Goal: Check status: Check status

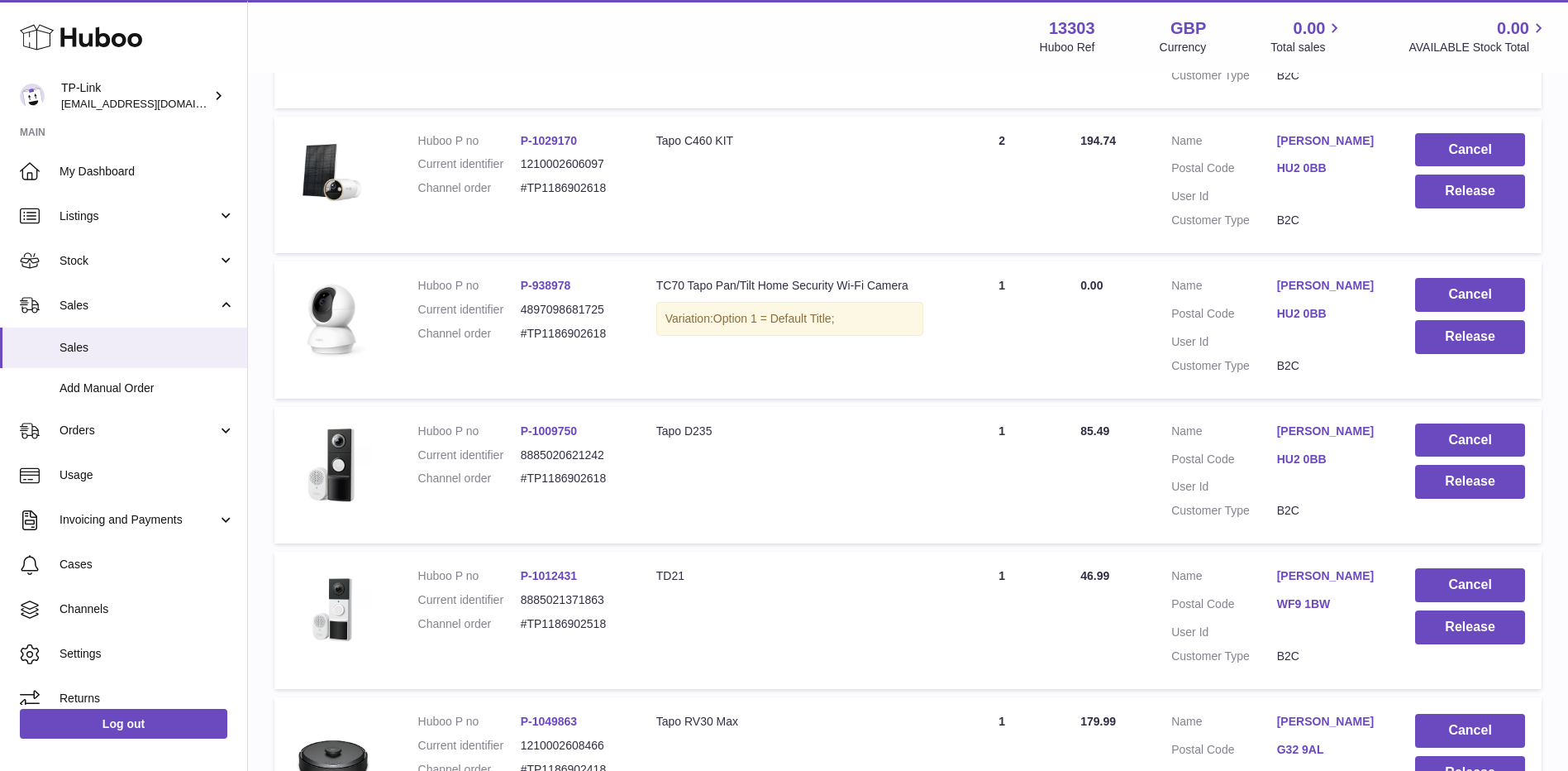
scroll to position [391, 0]
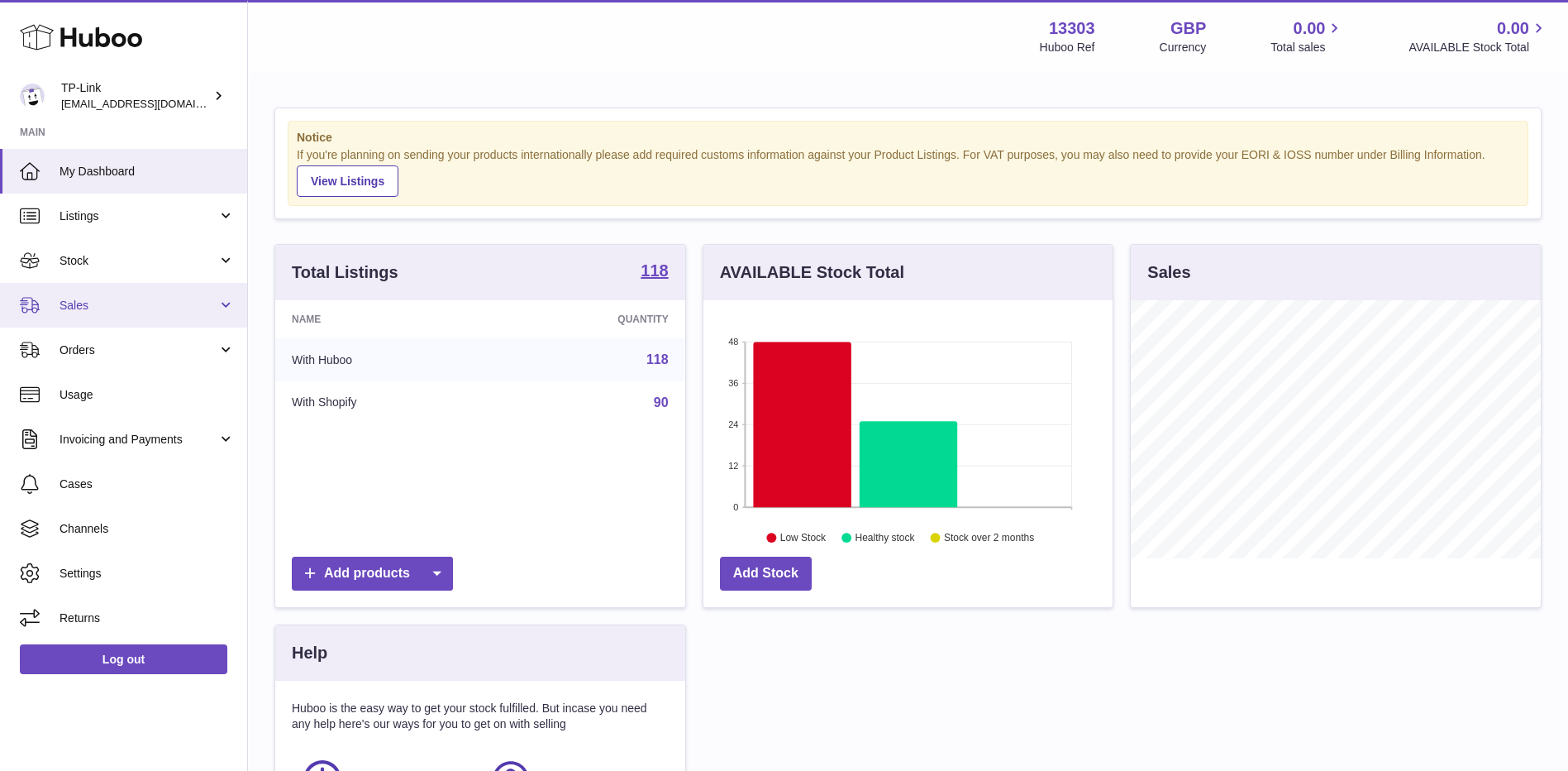
click at [157, 303] on span "Sales" at bounding box center [138, 305] width 158 height 16
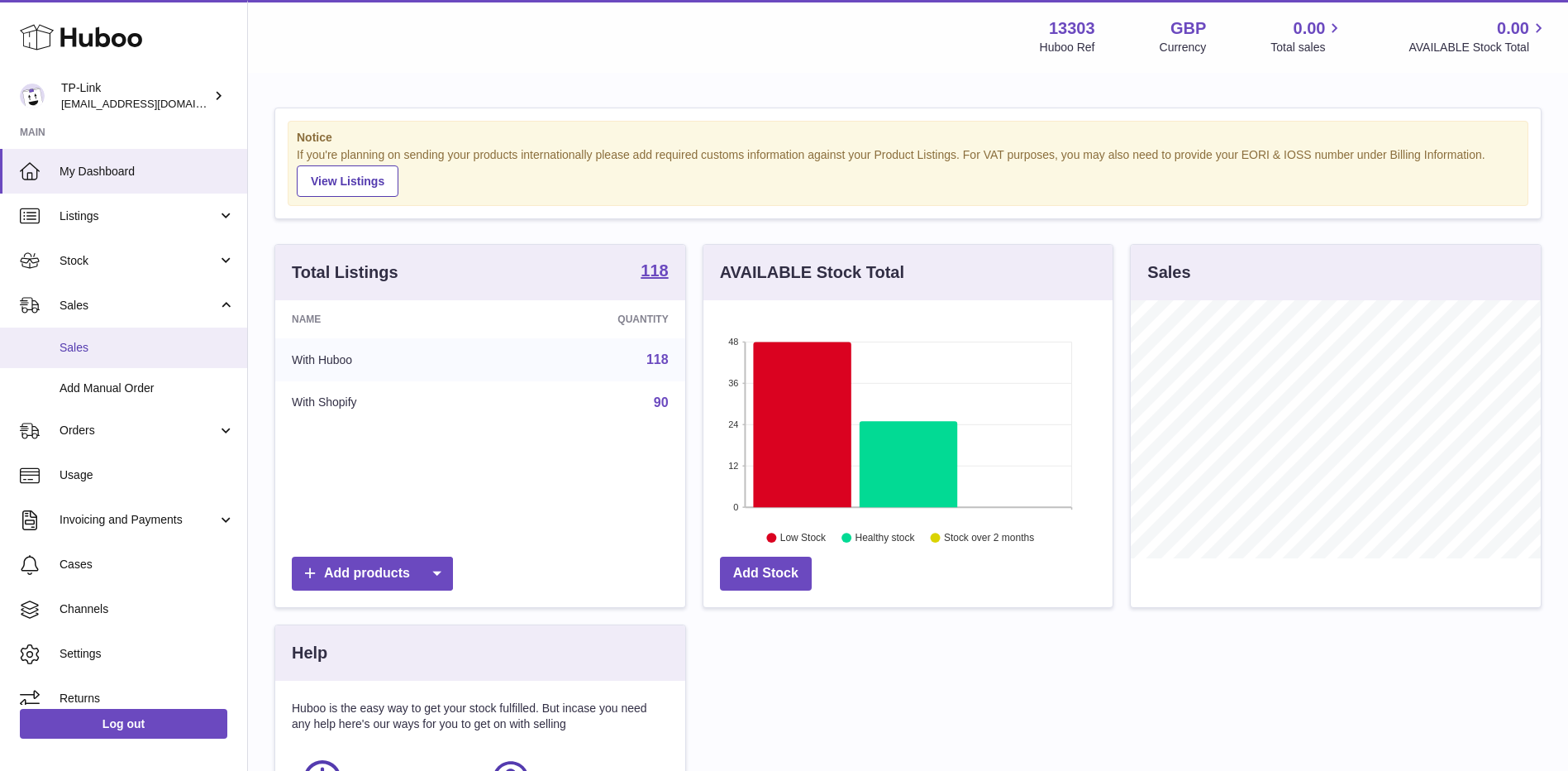
click at [99, 352] on span "Sales" at bounding box center [147, 347] width 175 height 16
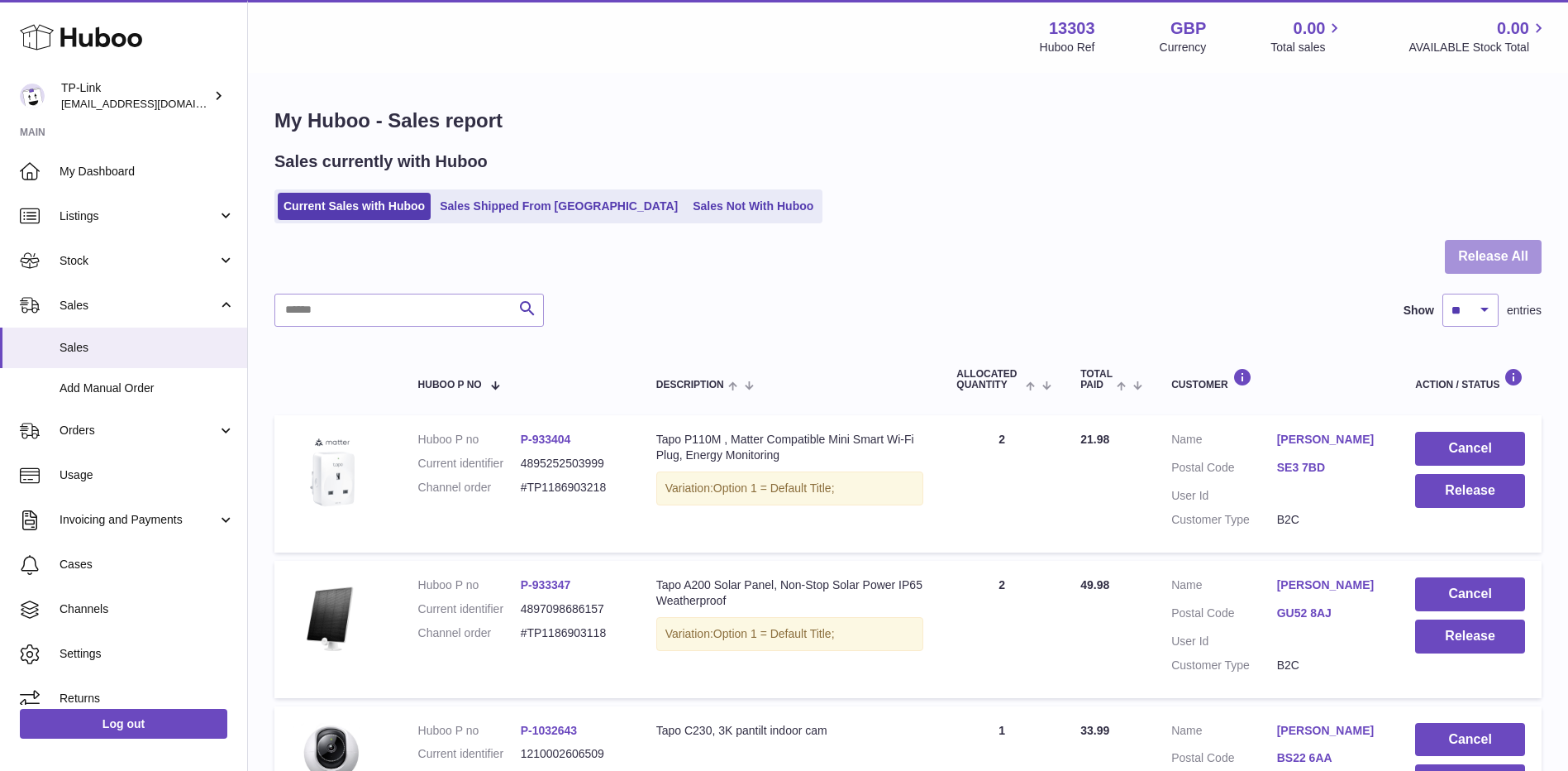
click at [1455, 248] on button "Release All" at bounding box center [1493, 256] width 97 height 34
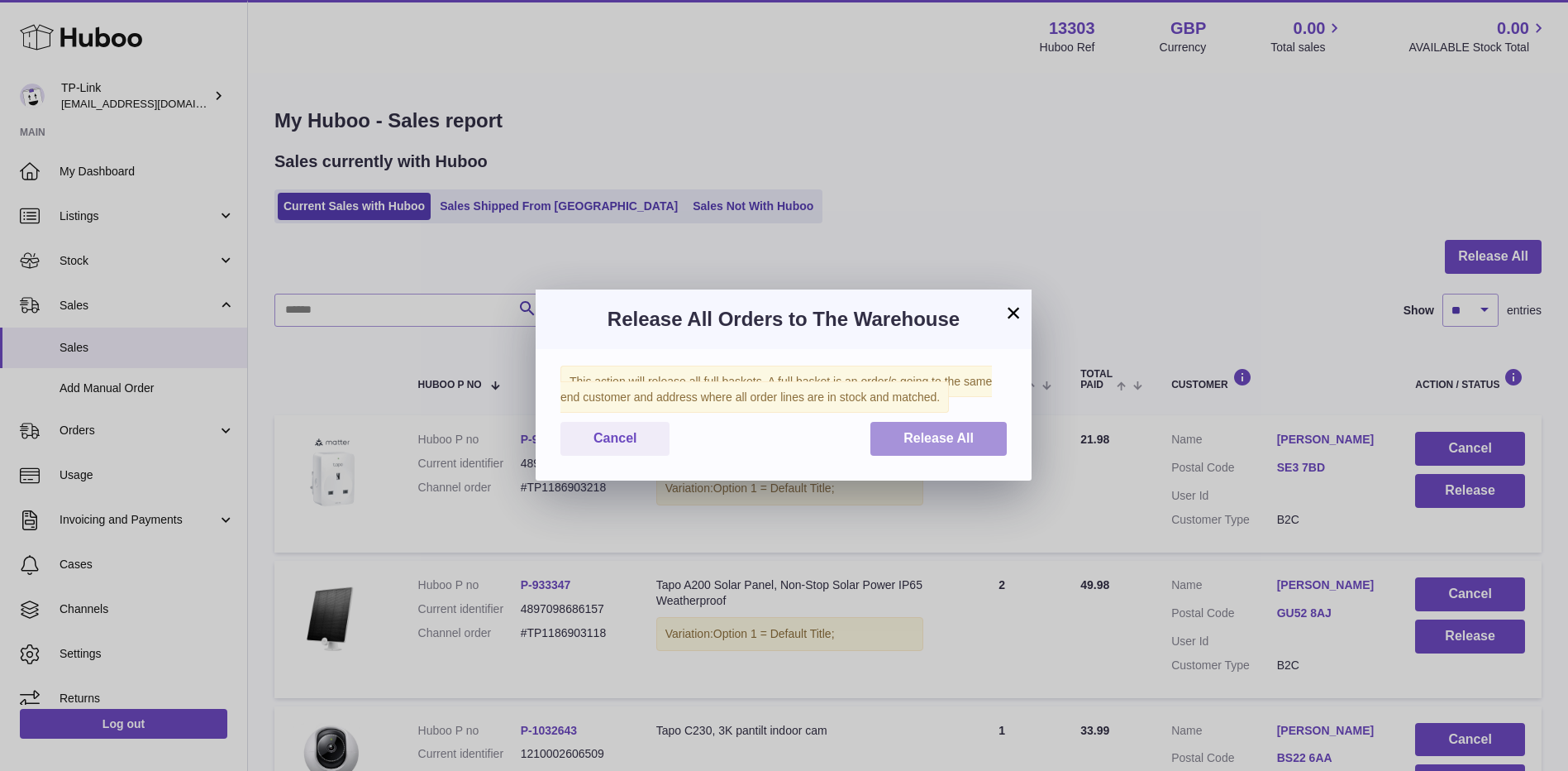
click at [927, 439] on span "Release All" at bounding box center [938, 438] width 70 height 14
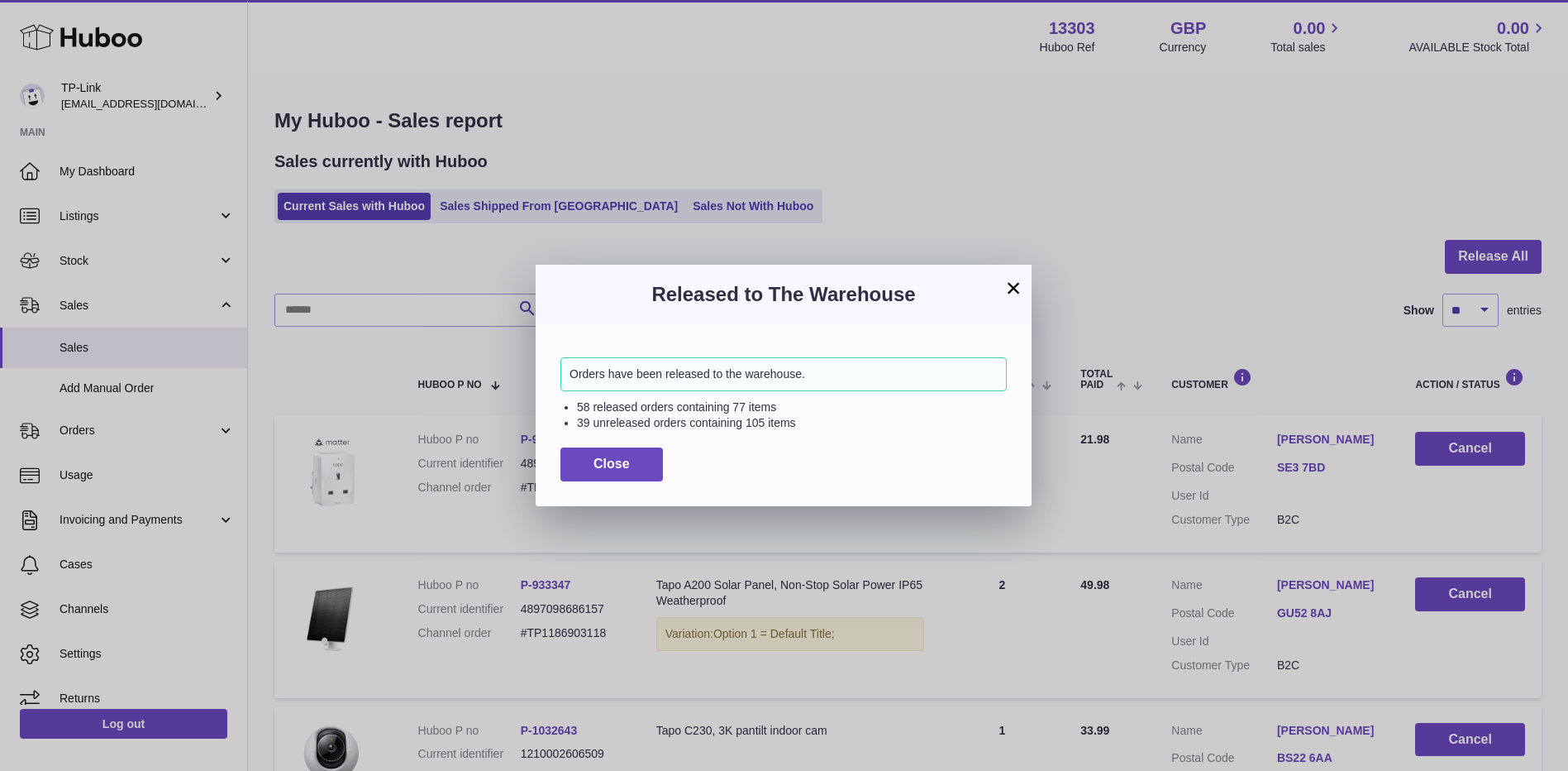
click at [1012, 283] on button "×" at bounding box center [1014, 288] width 20 height 20
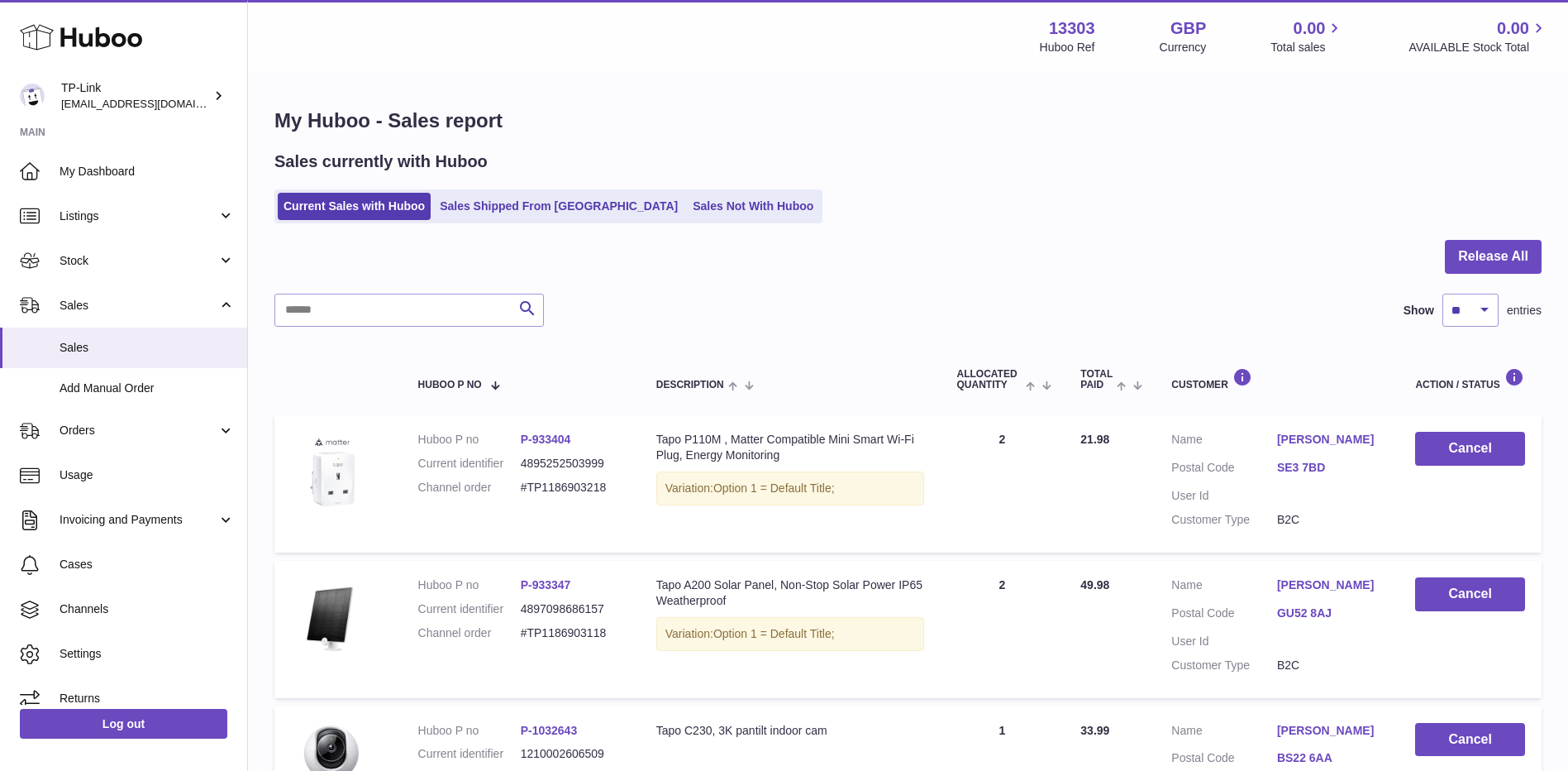
drag, startPoint x: 409, startPoint y: 278, endPoint x: 424, endPoint y: 276, distance: 15.1
click at [409, 277] on div at bounding box center [908, 266] width 1267 height 53
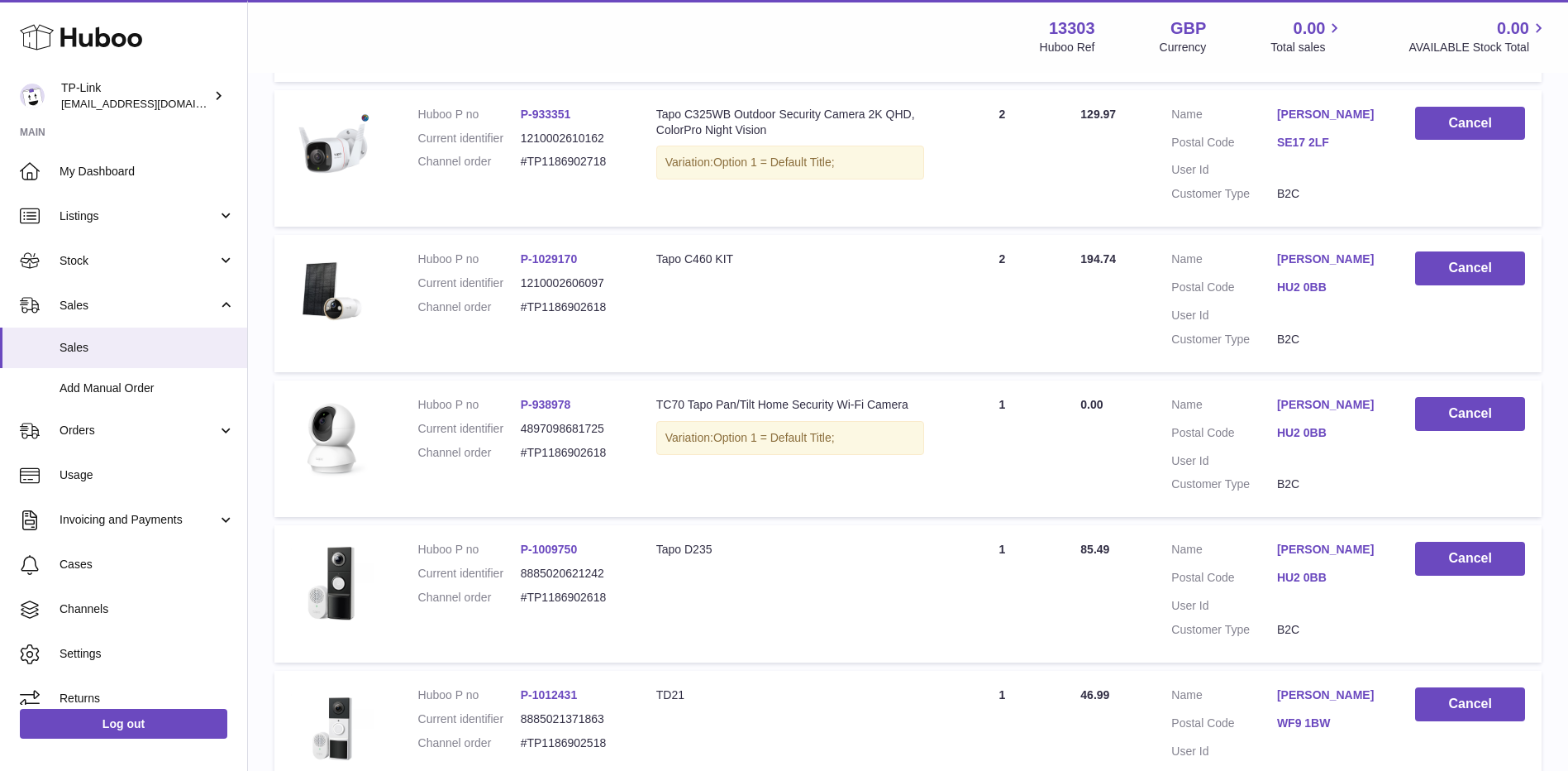
scroll to position [910, 0]
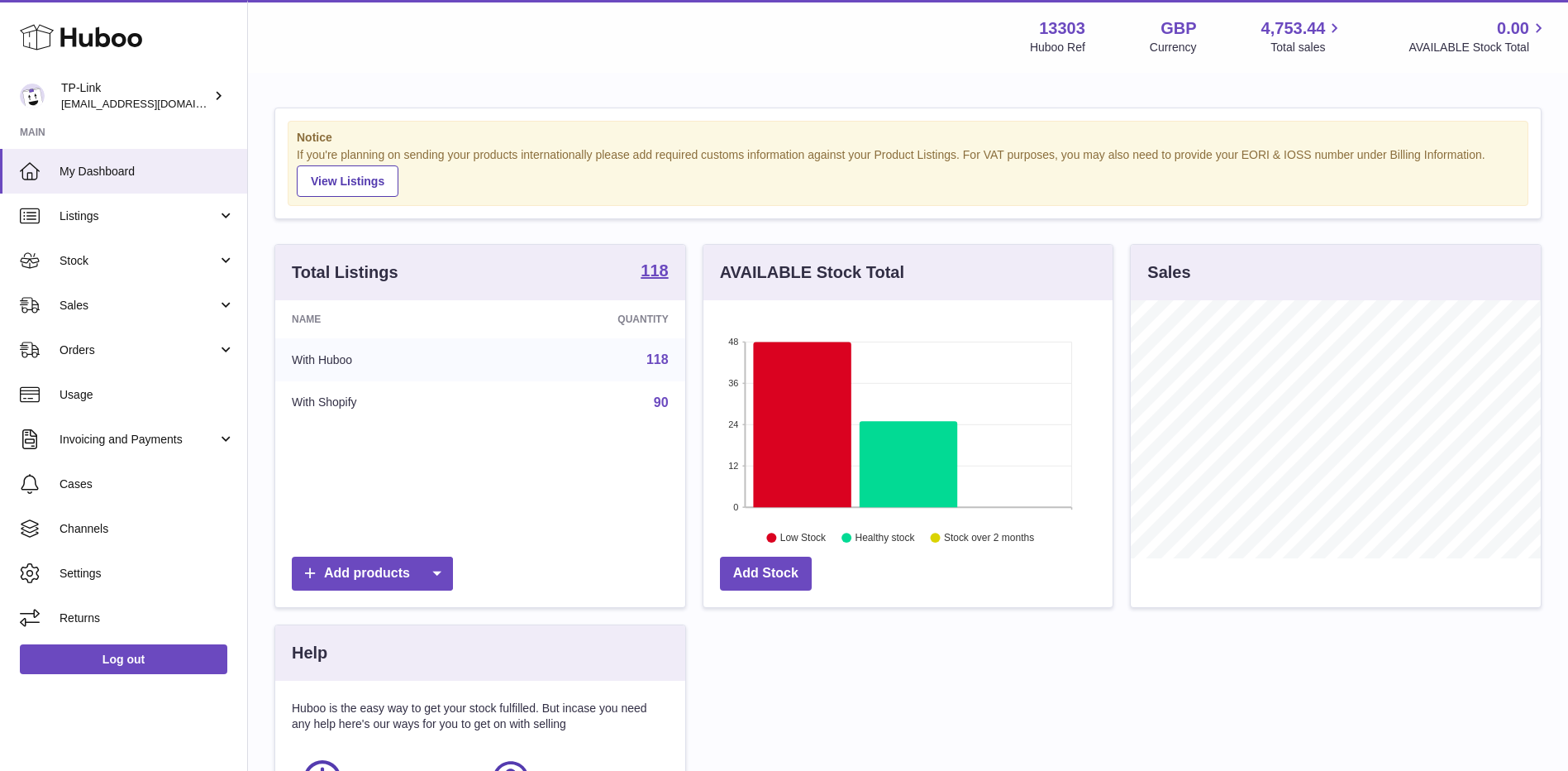
scroll to position [258, 409]
click at [96, 260] on span "Stock" at bounding box center [138, 261] width 158 height 16
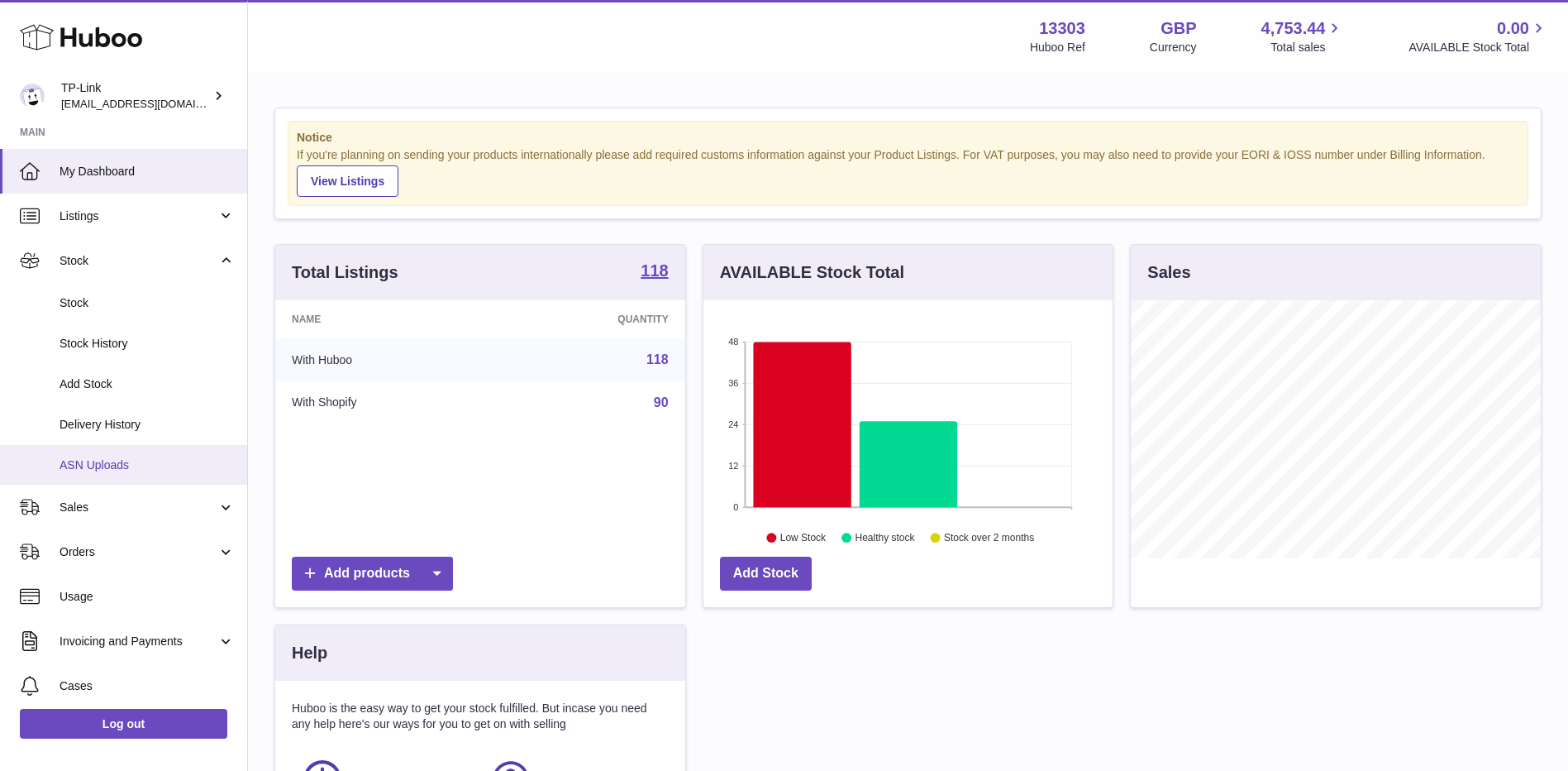
click at [109, 462] on span "ASN Uploads" at bounding box center [147, 464] width 175 height 16
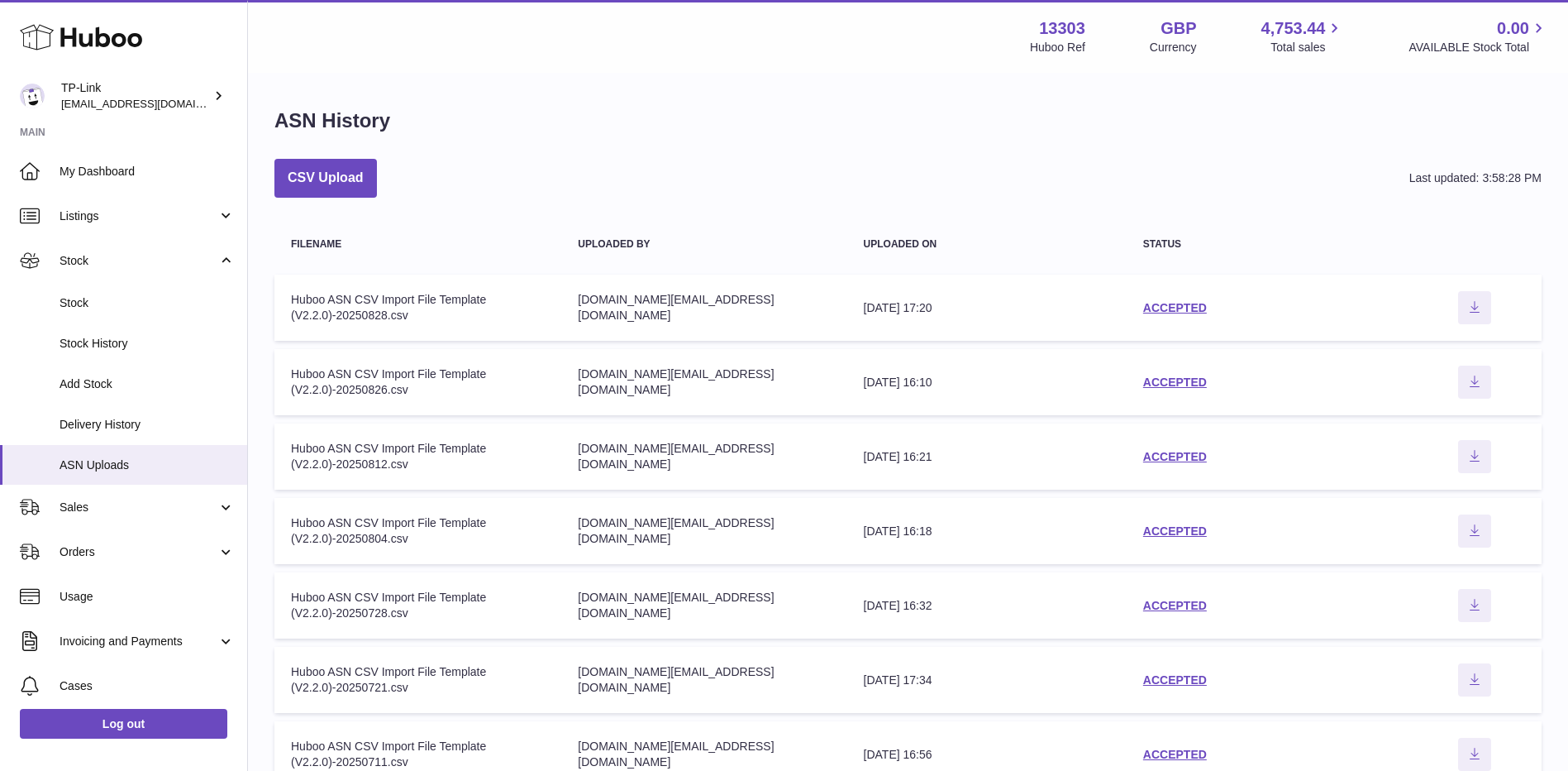
drag, startPoint x: 1412, startPoint y: 128, endPoint x: 1364, endPoint y: 175, distance: 67.2
click at [1412, 128] on div "ASN History" at bounding box center [908, 125] width 1267 height 35
click at [1186, 380] on link "ACCEPTED" at bounding box center [1175, 382] width 63 height 13
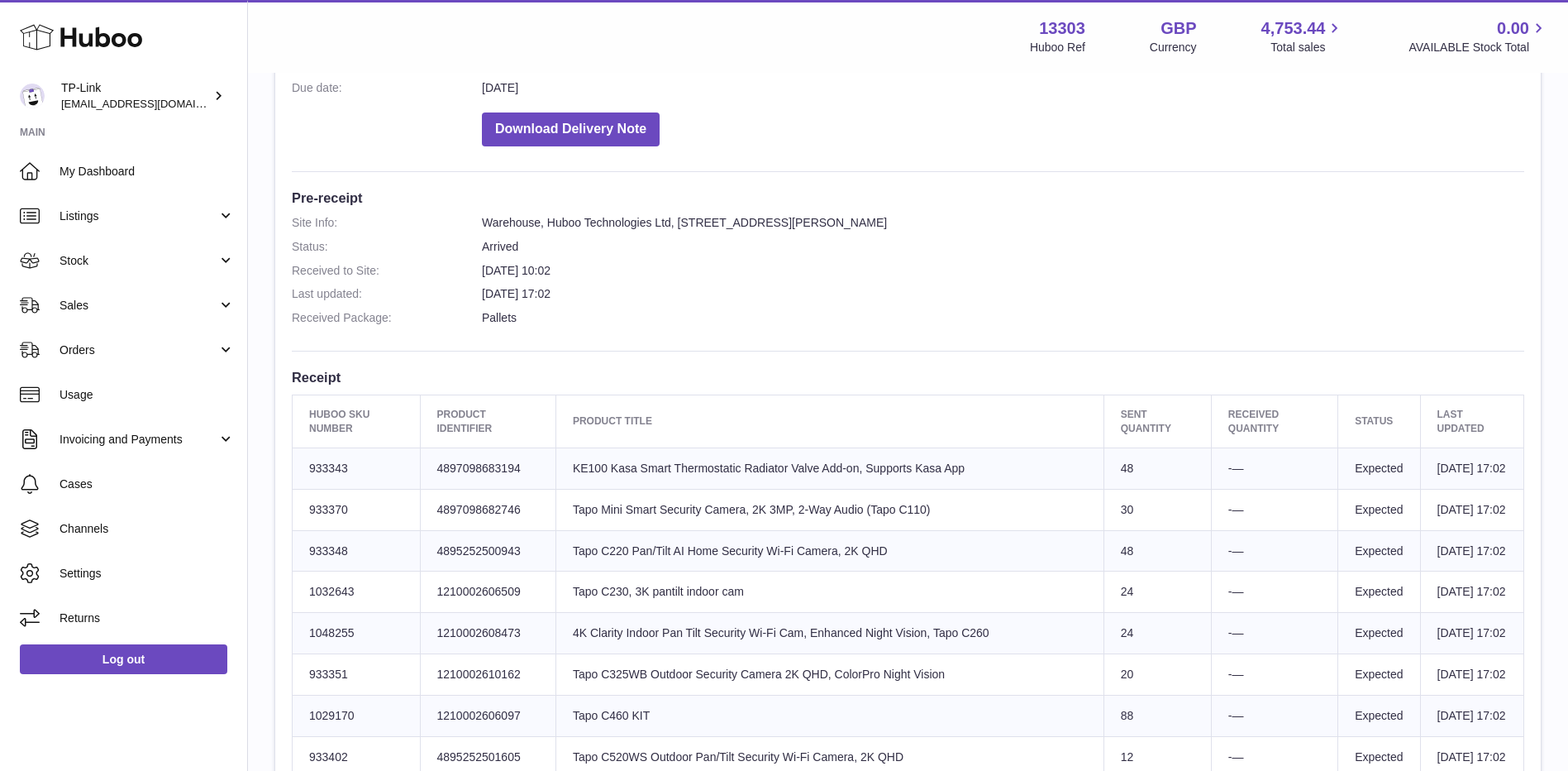
scroll to position [932, 0]
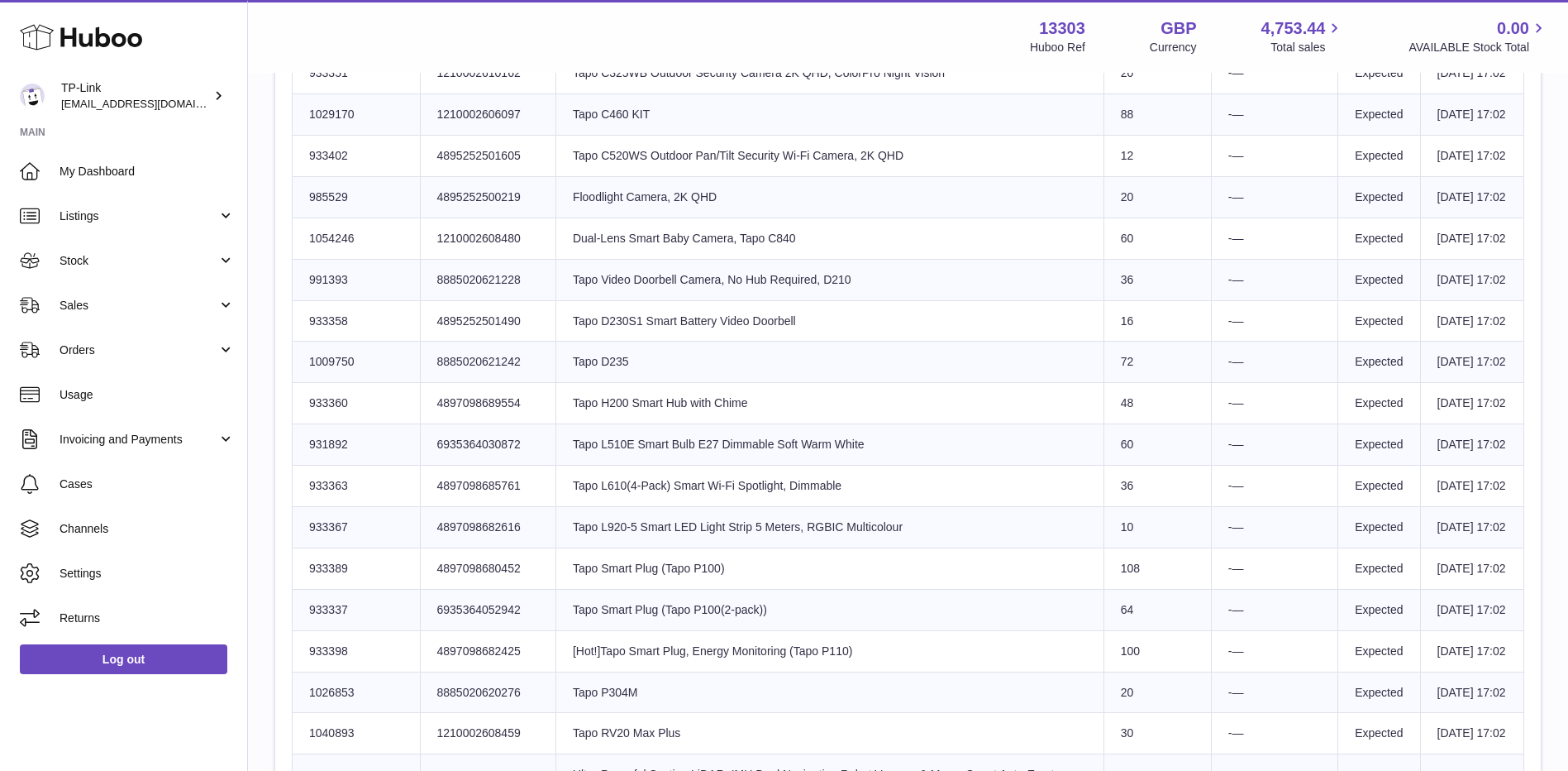
click at [928, 342] on td "Product title Tapo D230S1 Smart Battery Video Doorbell" at bounding box center [829, 320] width 548 height 41
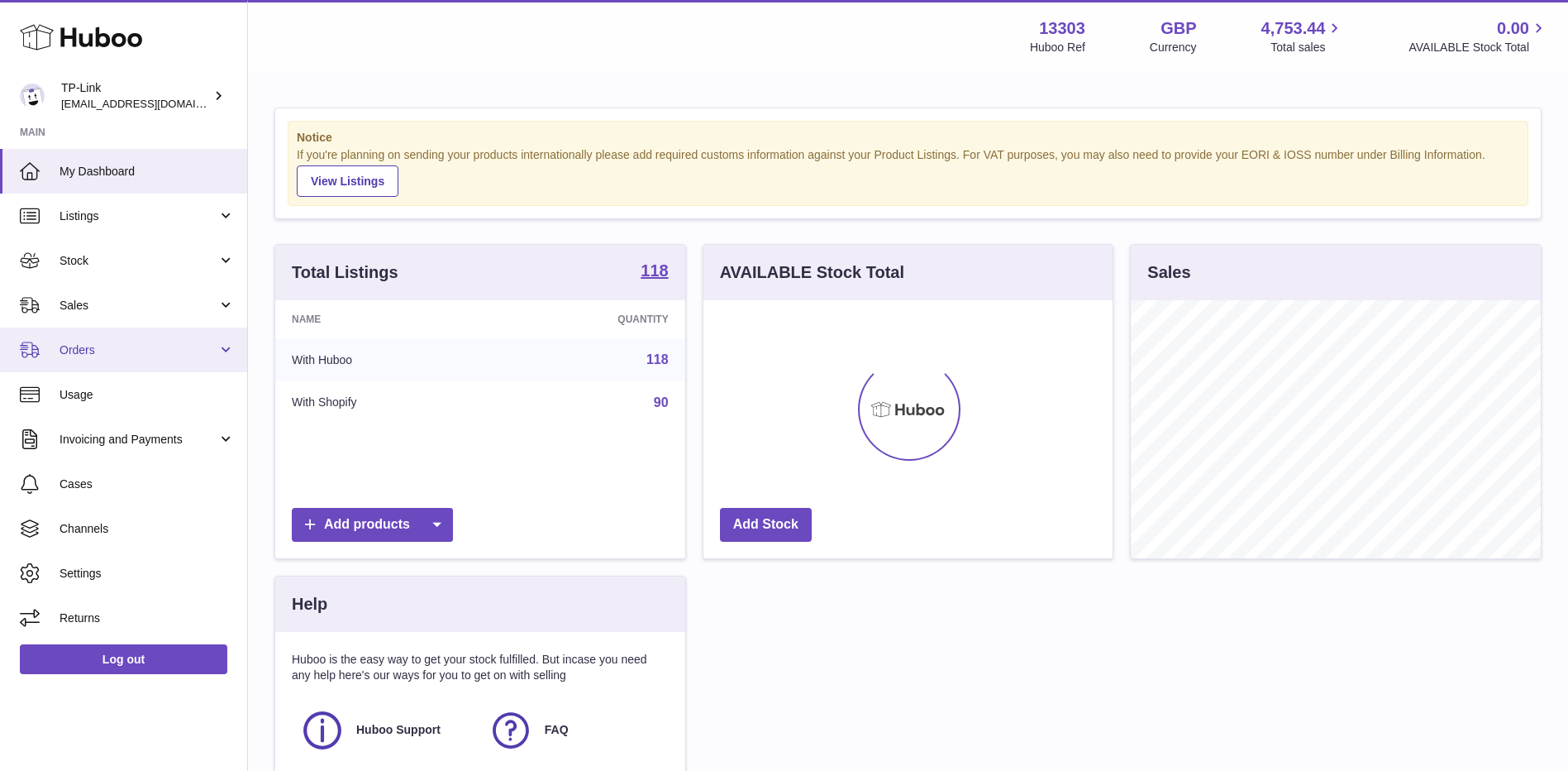
scroll to position [258, 409]
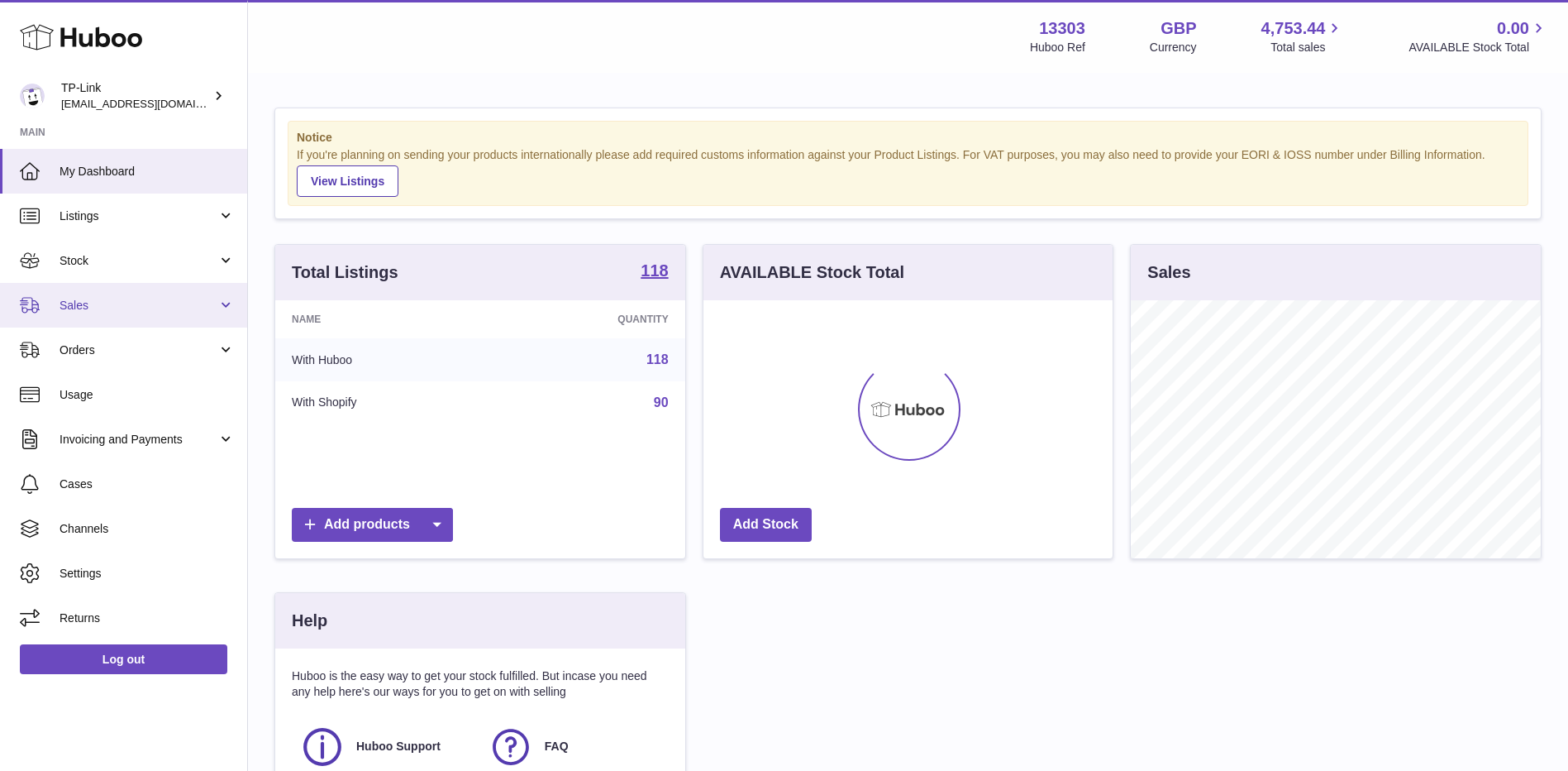
click at [99, 310] on span "Sales" at bounding box center [138, 305] width 158 height 16
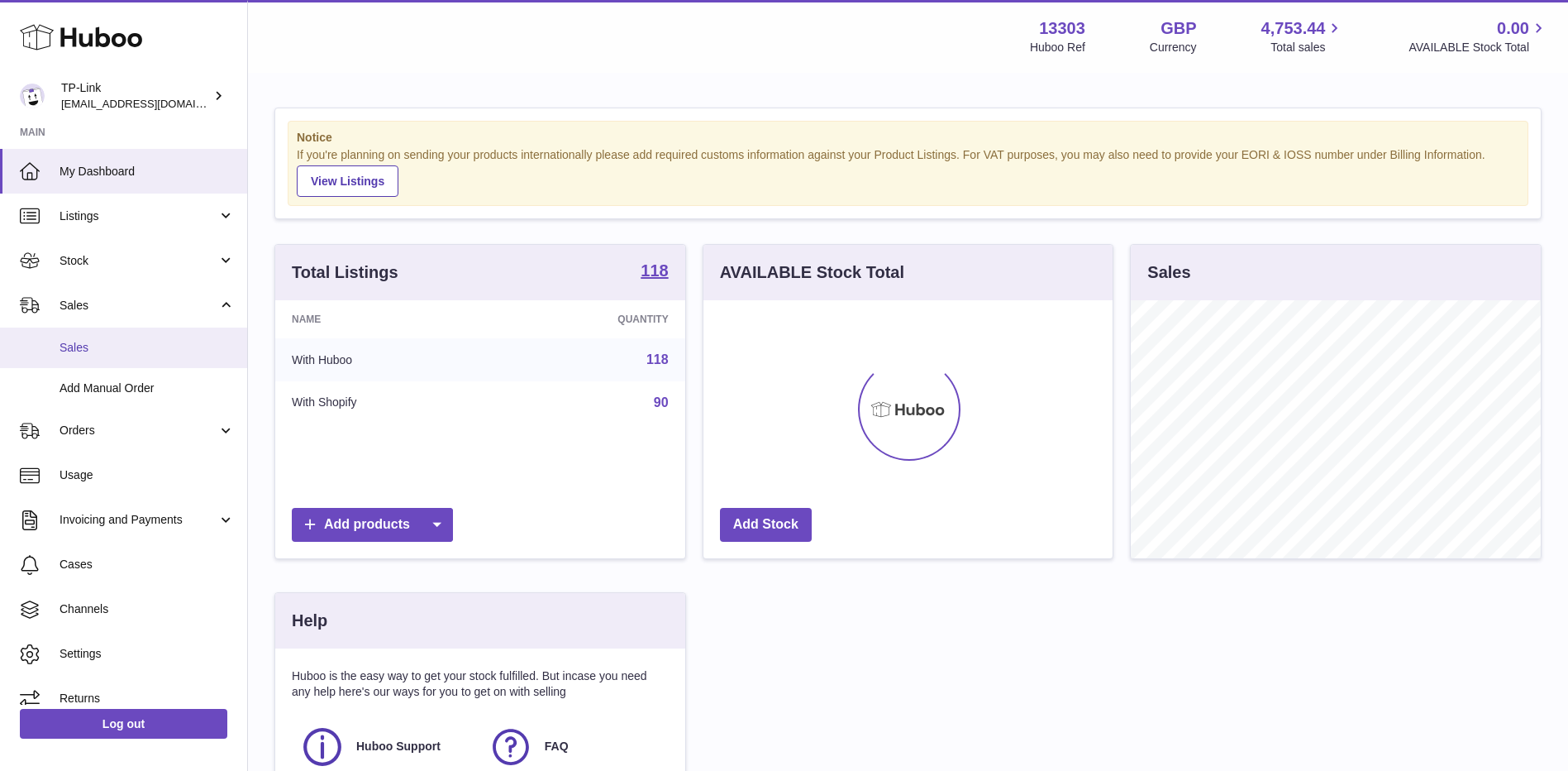
click at [94, 338] on link "Sales" at bounding box center [124, 347] width 247 height 41
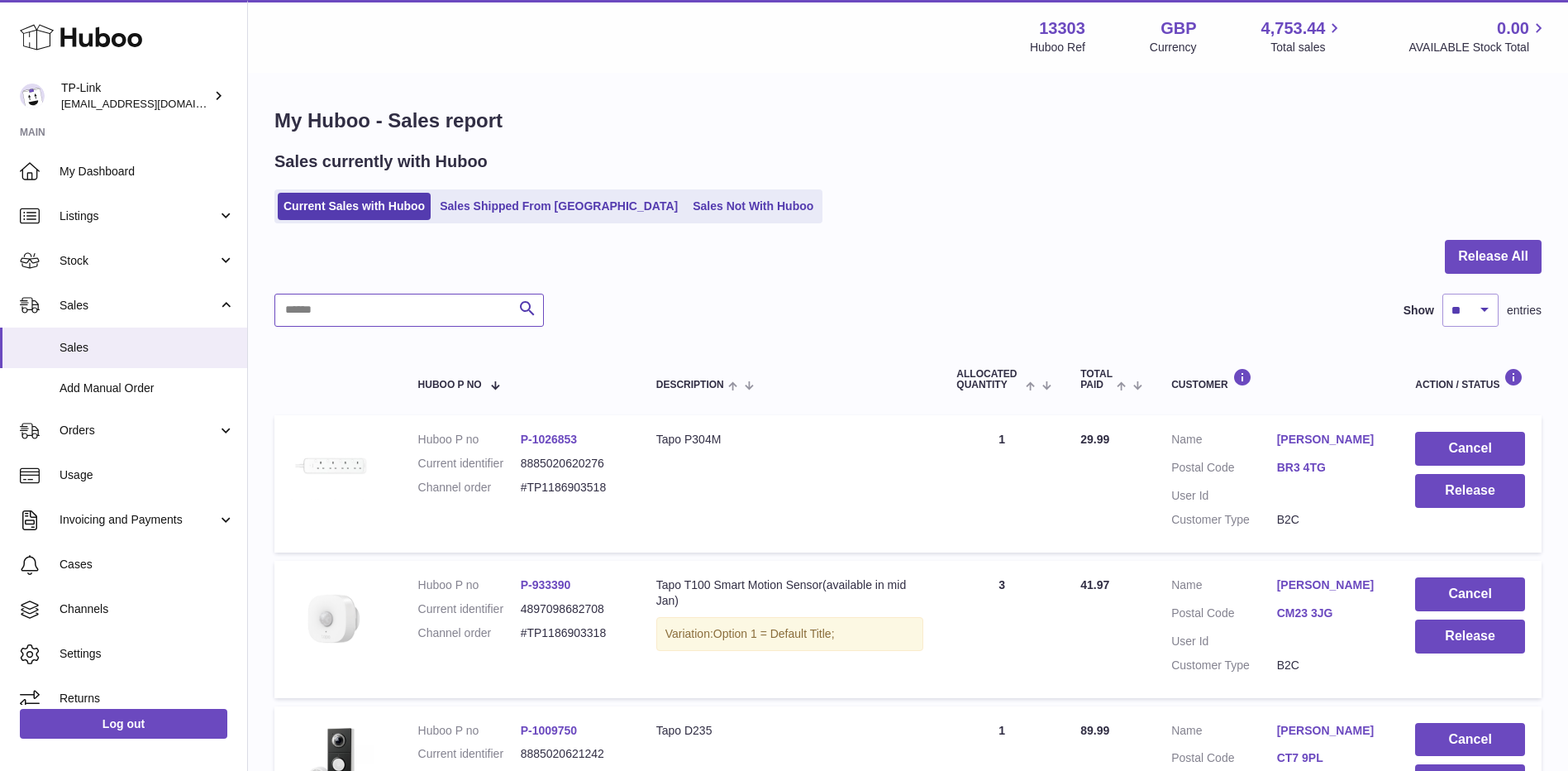
click at [426, 321] on input "text" at bounding box center [409, 310] width 270 height 33
paste input "**********"
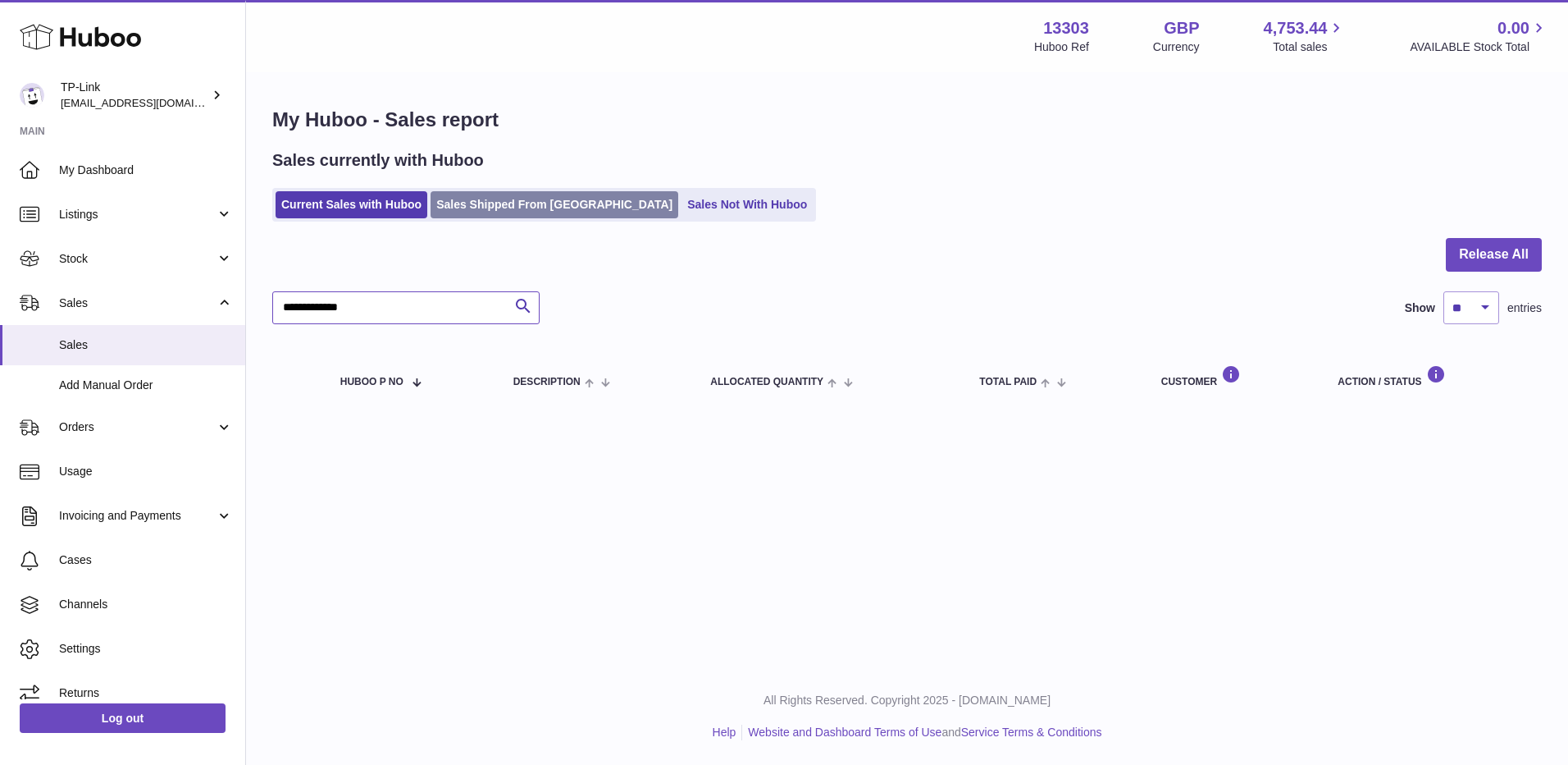
type input "**********"
click at [526, 203] on link "Sales Shipped From [GEOGRAPHIC_DATA]" at bounding box center [554, 205] width 248 height 27
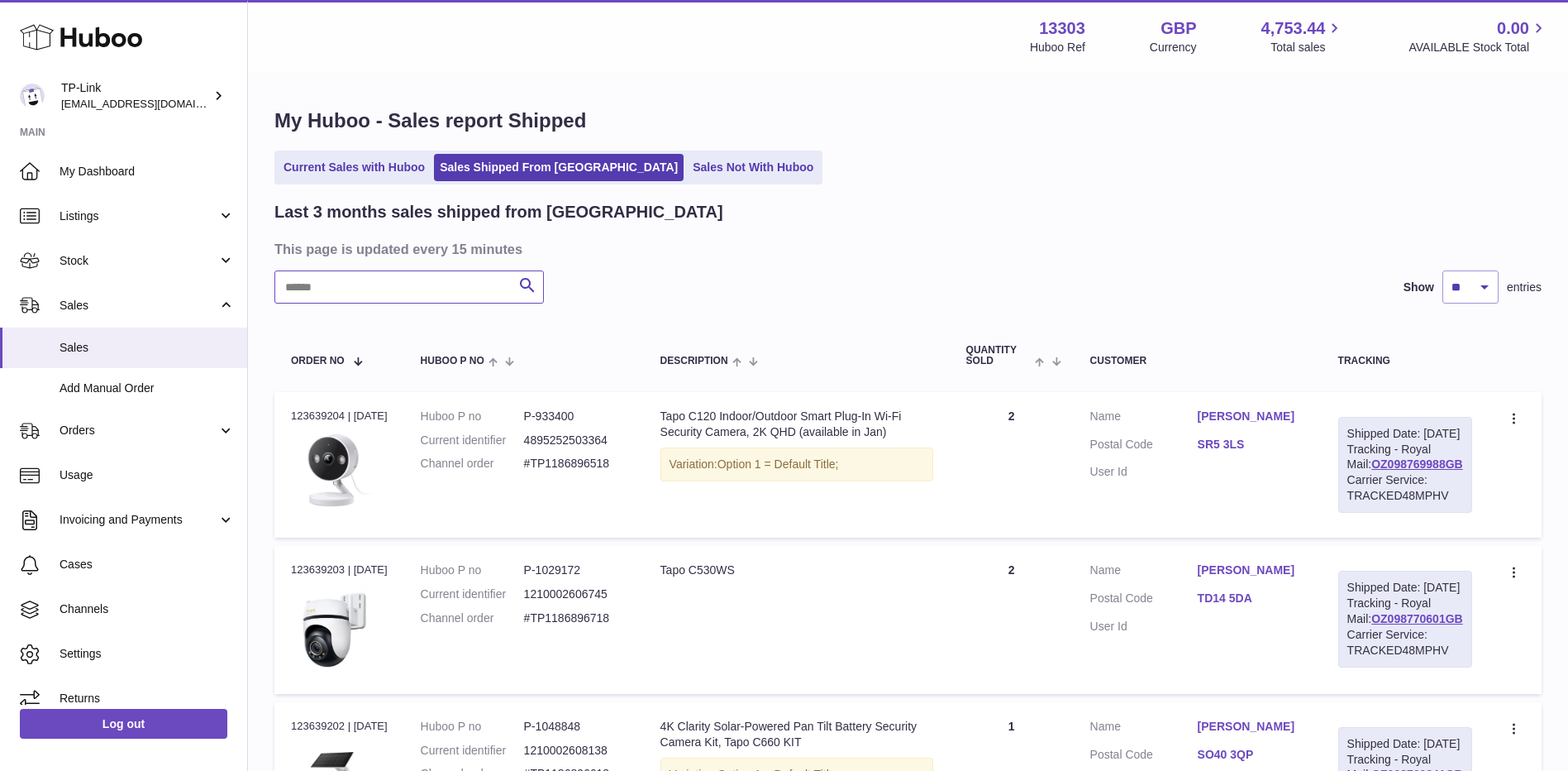
click at [412, 287] on input "text" at bounding box center [409, 287] width 270 height 33
paste input "**********"
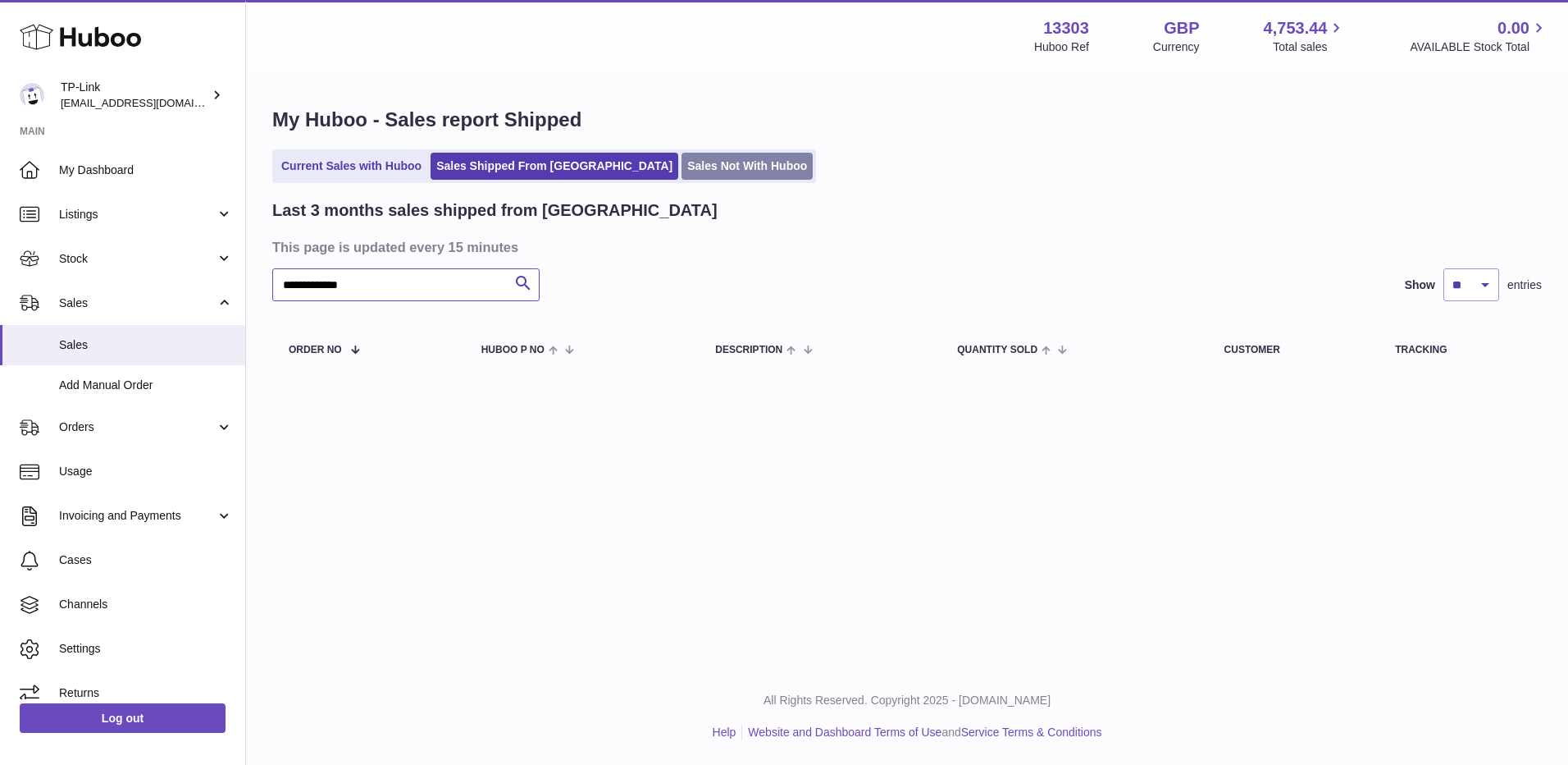
type input "**********"
click at [682, 157] on link "Sales Not With Huboo" at bounding box center [747, 166] width 131 height 27
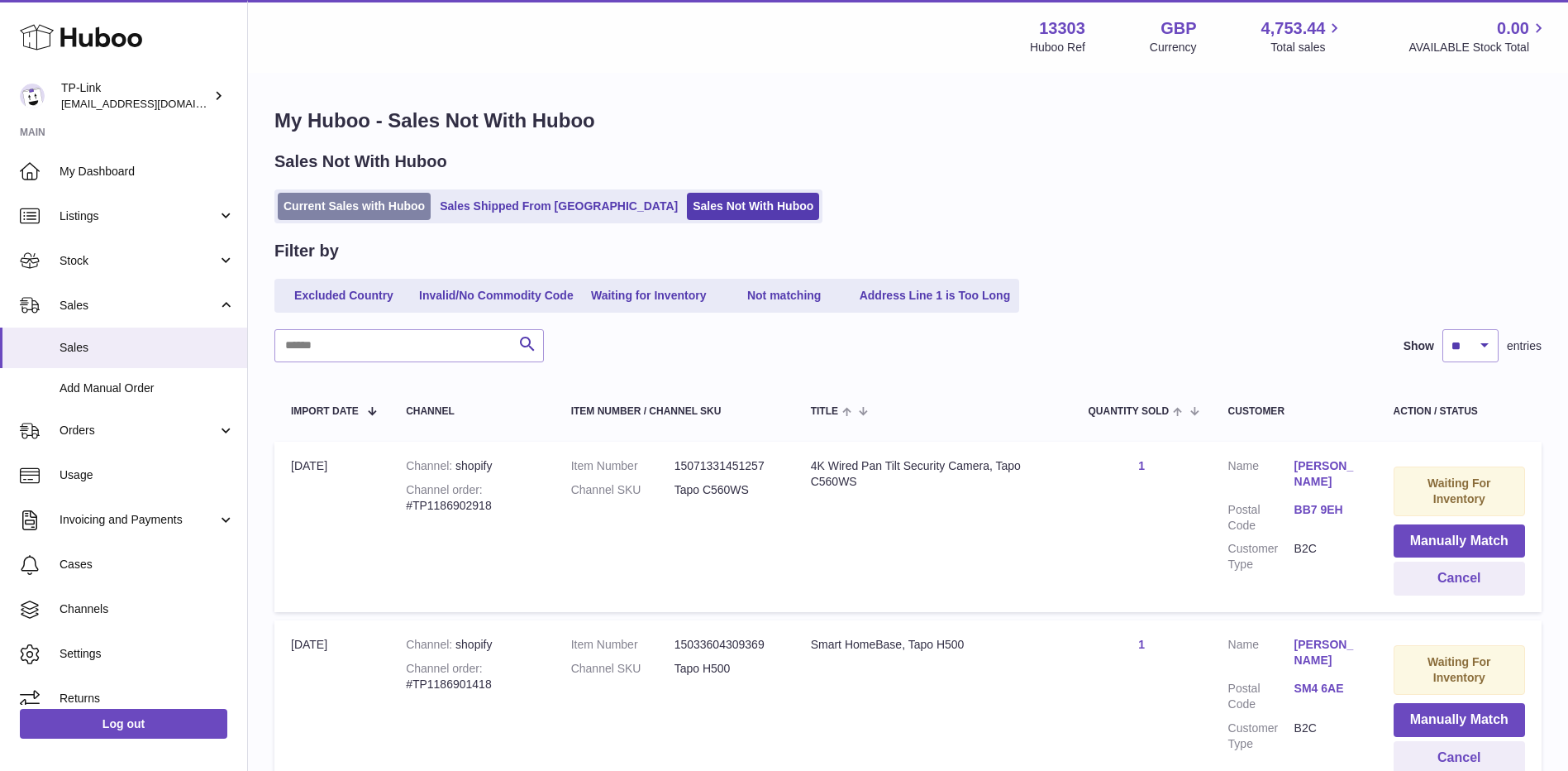
click at [397, 217] on link "Current Sales with Huboo" at bounding box center [354, 206] width 153 height 28
